Goal: Check status: Check status

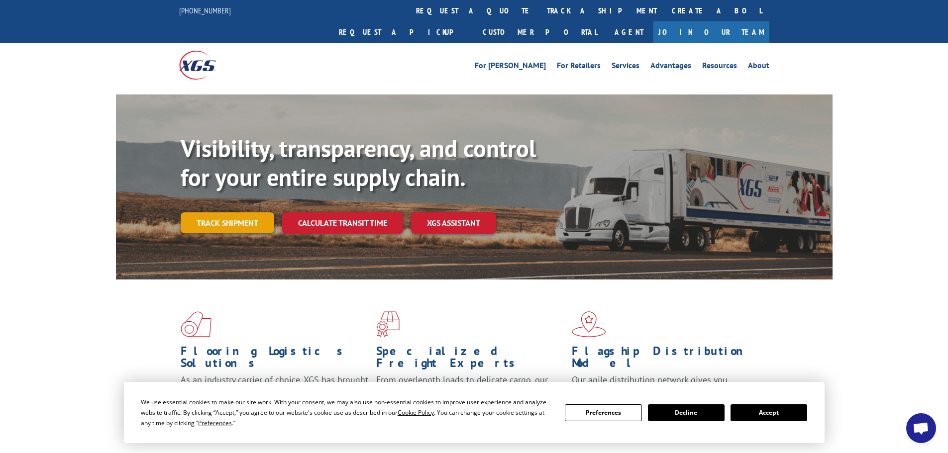
click at [234, 212] on link "Track shipment" at bounding box center [228, 222] width 94 height 21
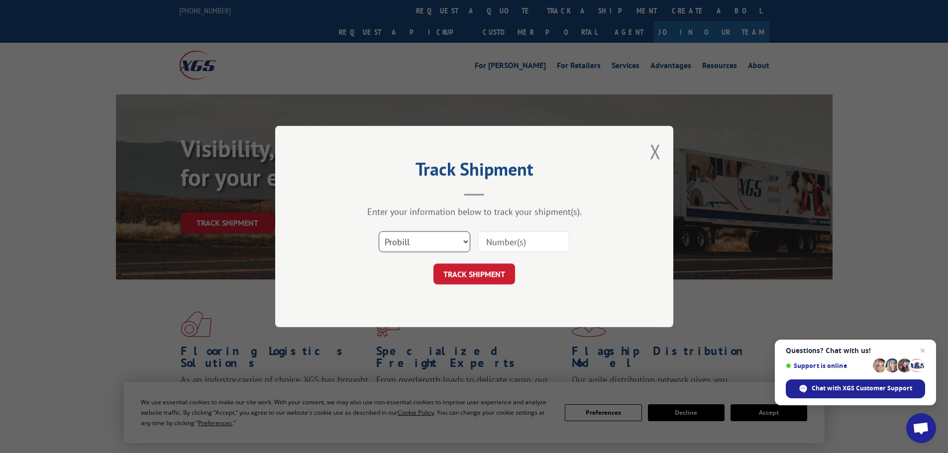
click at [426, 242] on select "Select category... Probill BOL PO" at bounding box center [425, 241] width 92 height 21
select select "bol"
click at [379, 231] on select "Select category... Probill BOL PO" at bounding box center [425, 241] width 92 height 21
click at [515, 244] on input at bounding box center [524, 241] width 92 height 21
paste input "471492"
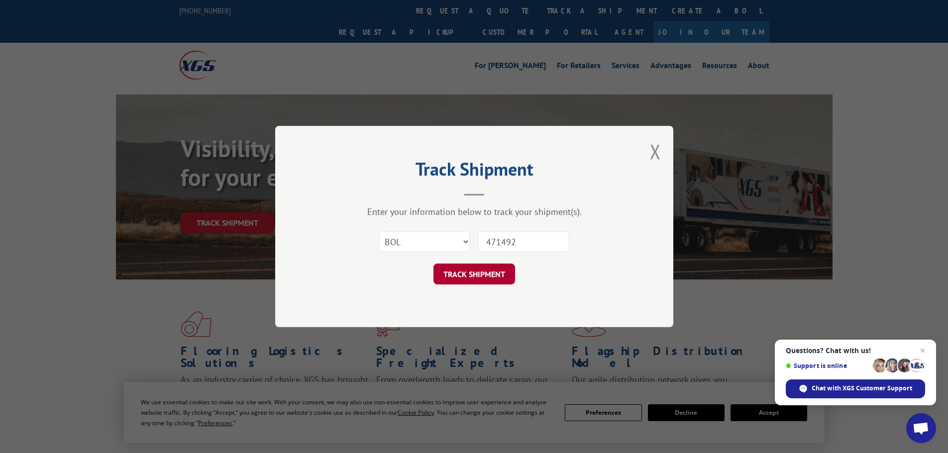
type input "471492"
click at [496, 276] on button "TRACK SHIPMENT" at bounding box center [474, 274] width 82 height 21
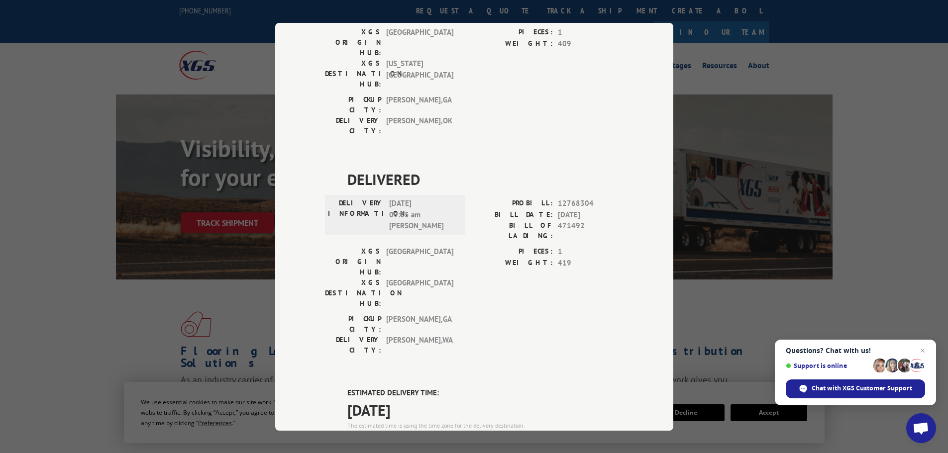
scroll to position [362, 0]
